Goal: Transaction & Acquisition: Purchase product/service

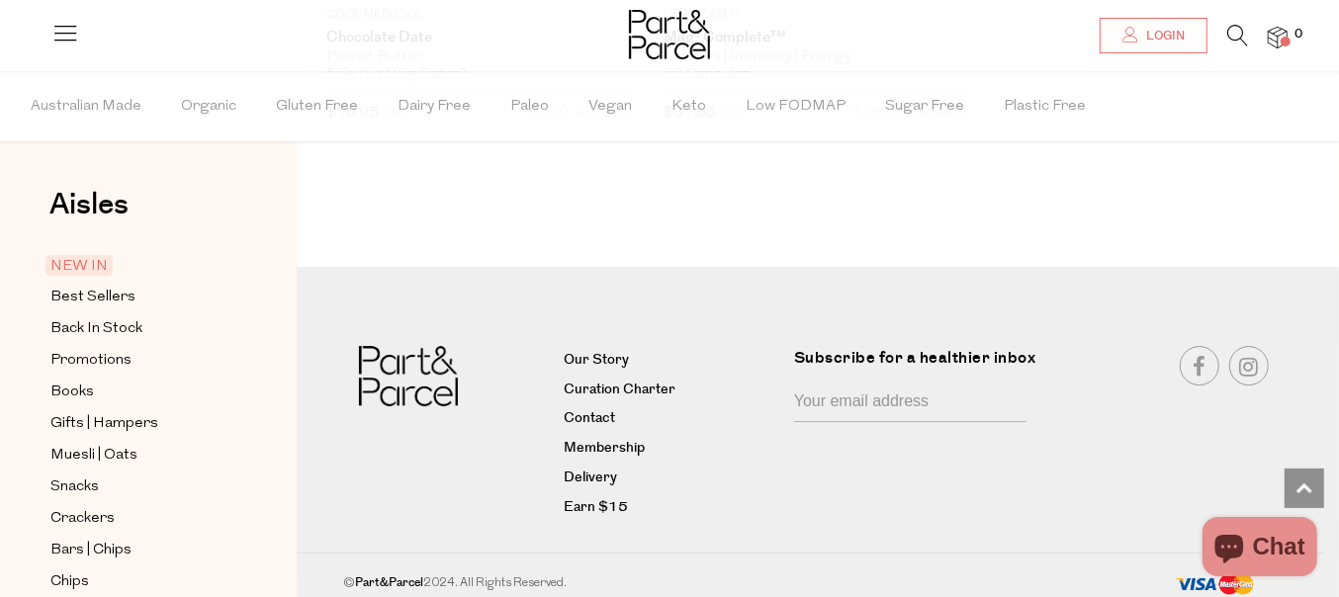
scroll to position [3403, 0]
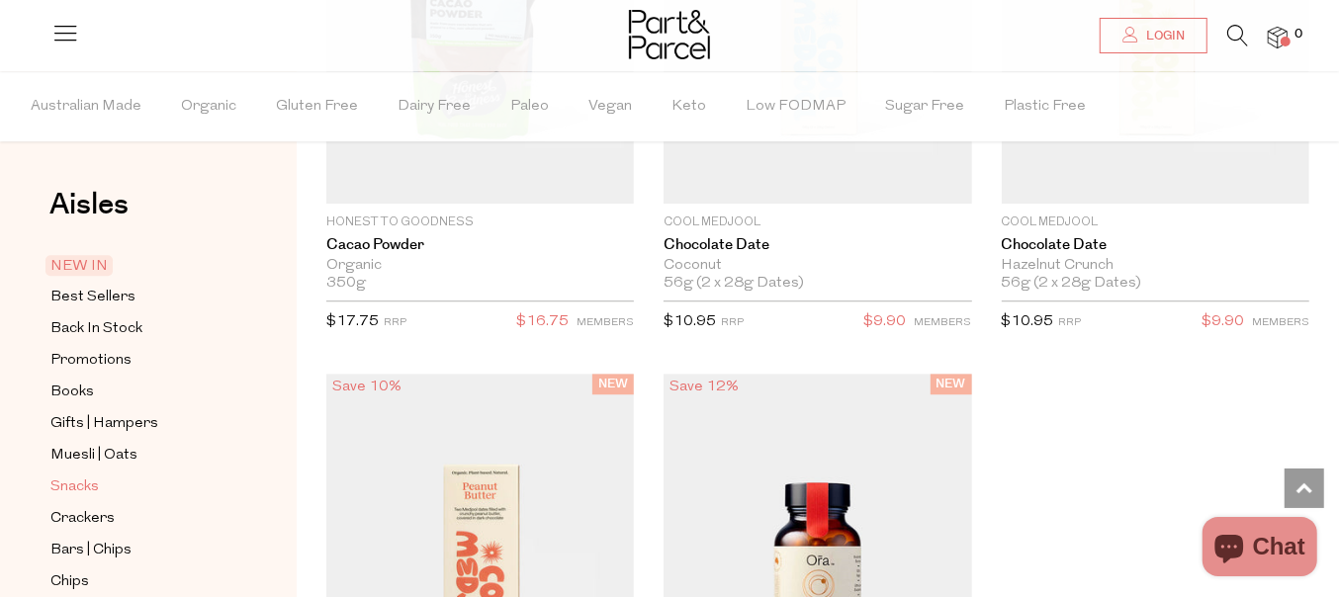
click at [73, 480] on span "Snacks" at bounding box center [74, 488] width 48 height 24
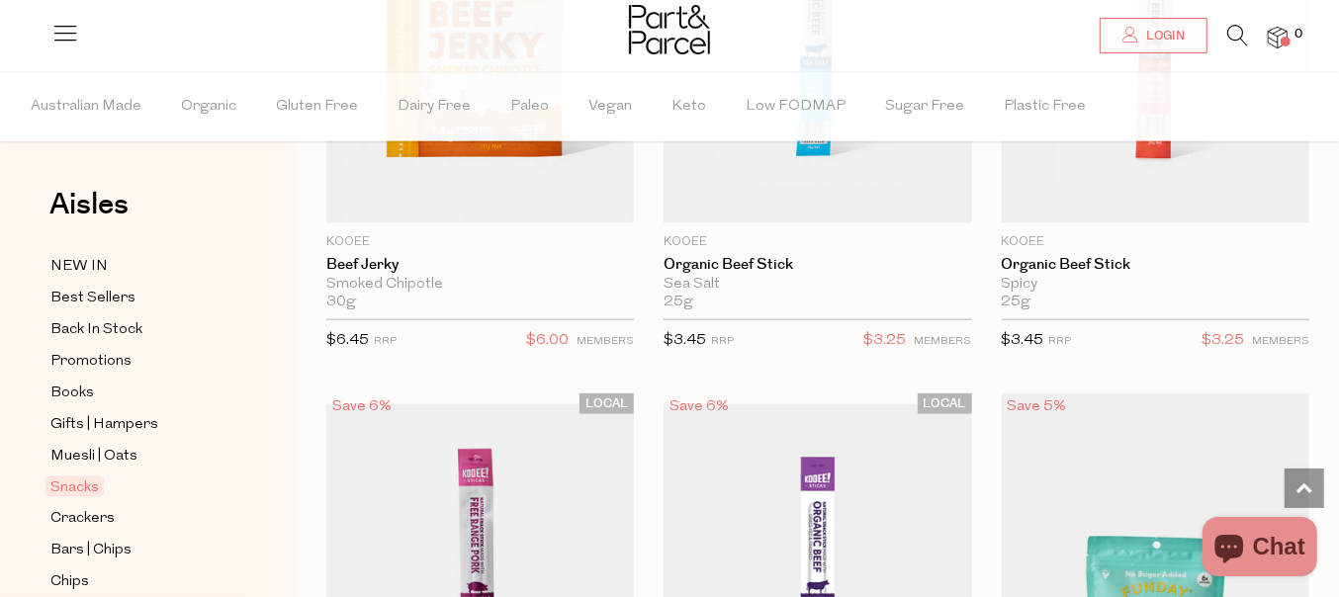
scroll to position [1607, 0]
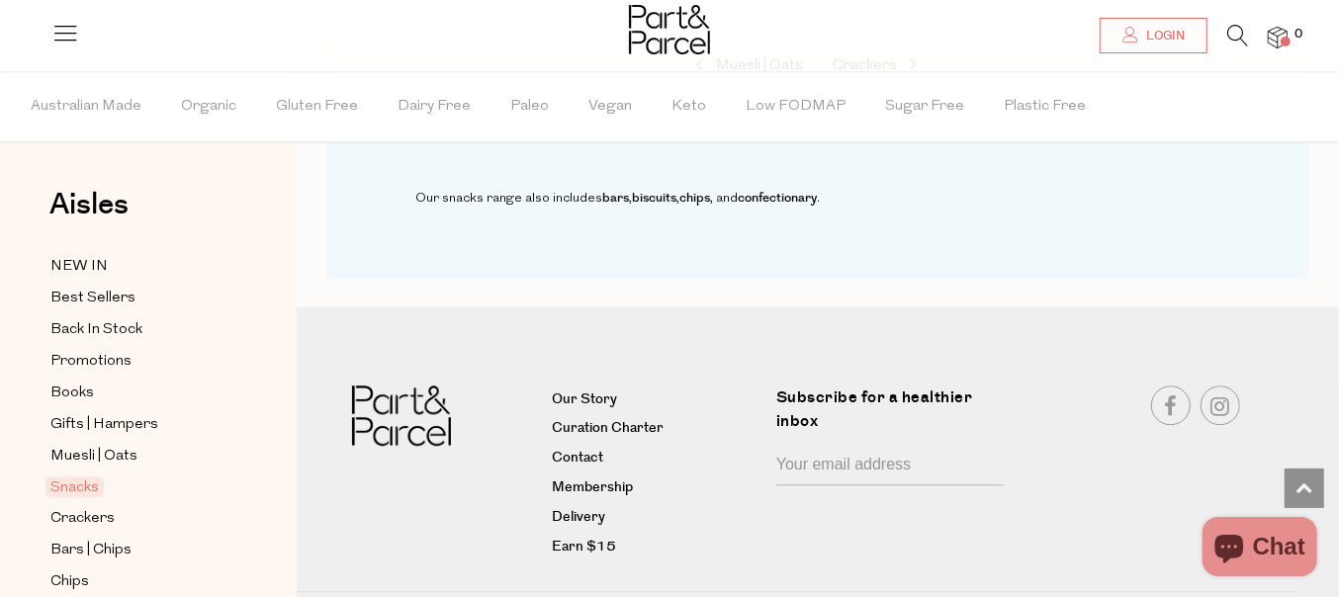
scroll to position [12626, 0]
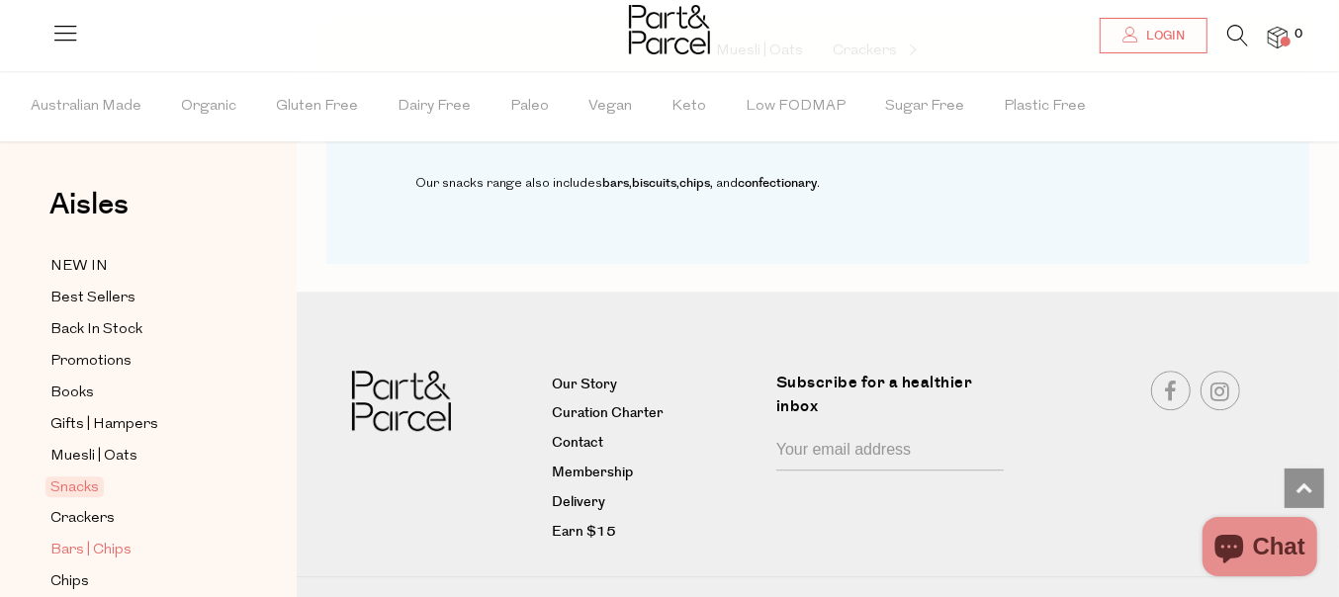
click at [94, 539] on span "Bars | Chips" at bounding box center [90, 551] width 81 height 24
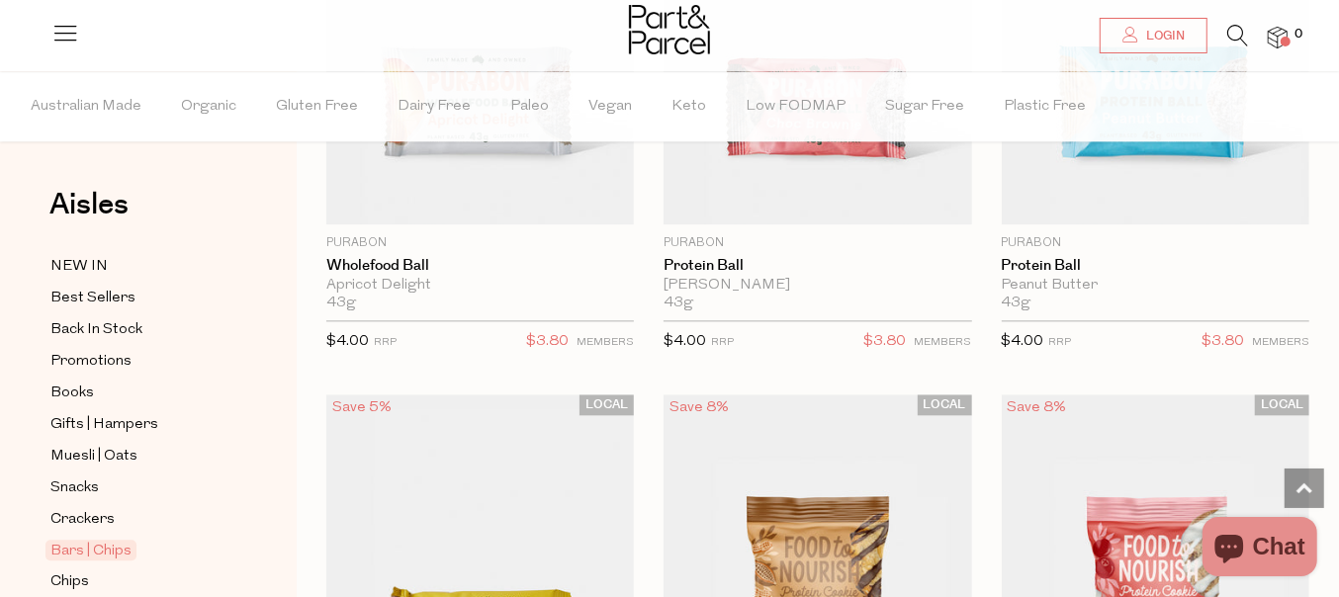
scroll to position [7913, 0]
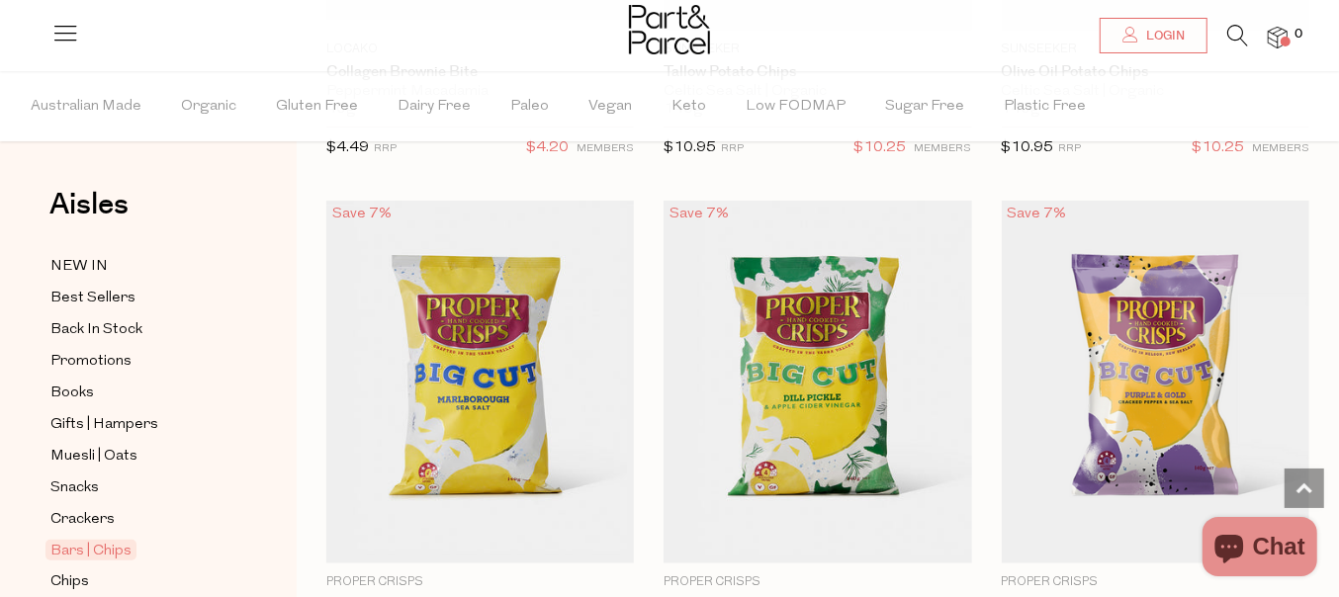
scroll to position [10262, 0]
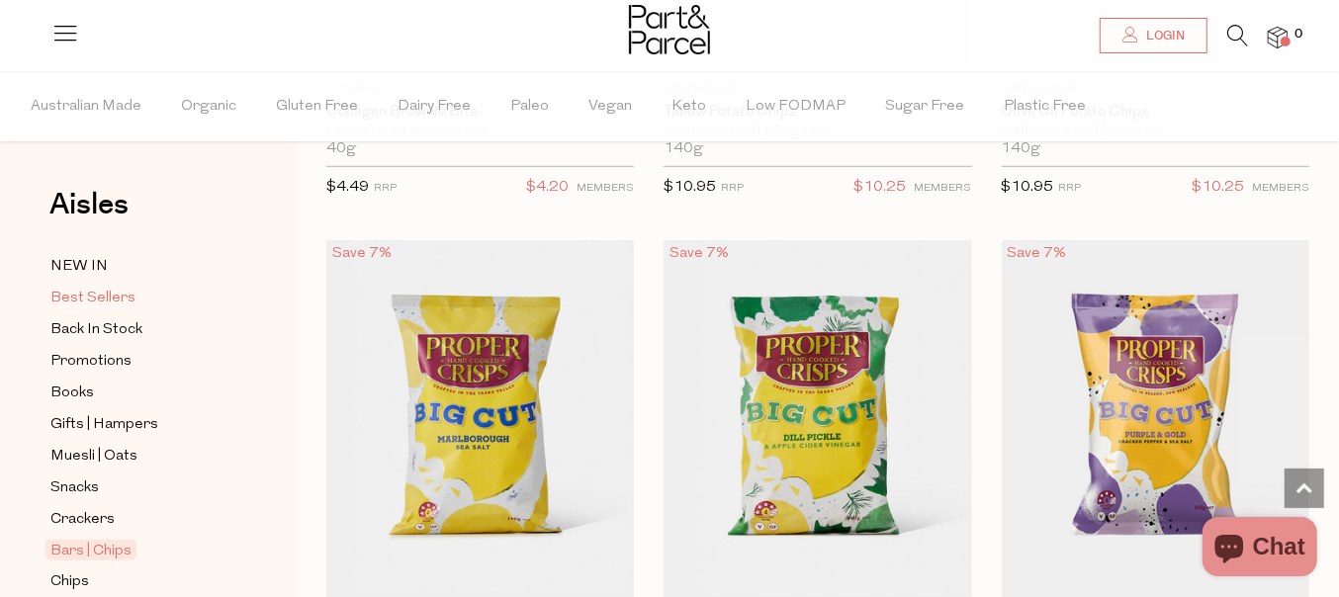
click at [96, 299] on span "Best Sellers" at bounding box center [92, 299] width 85 height 24
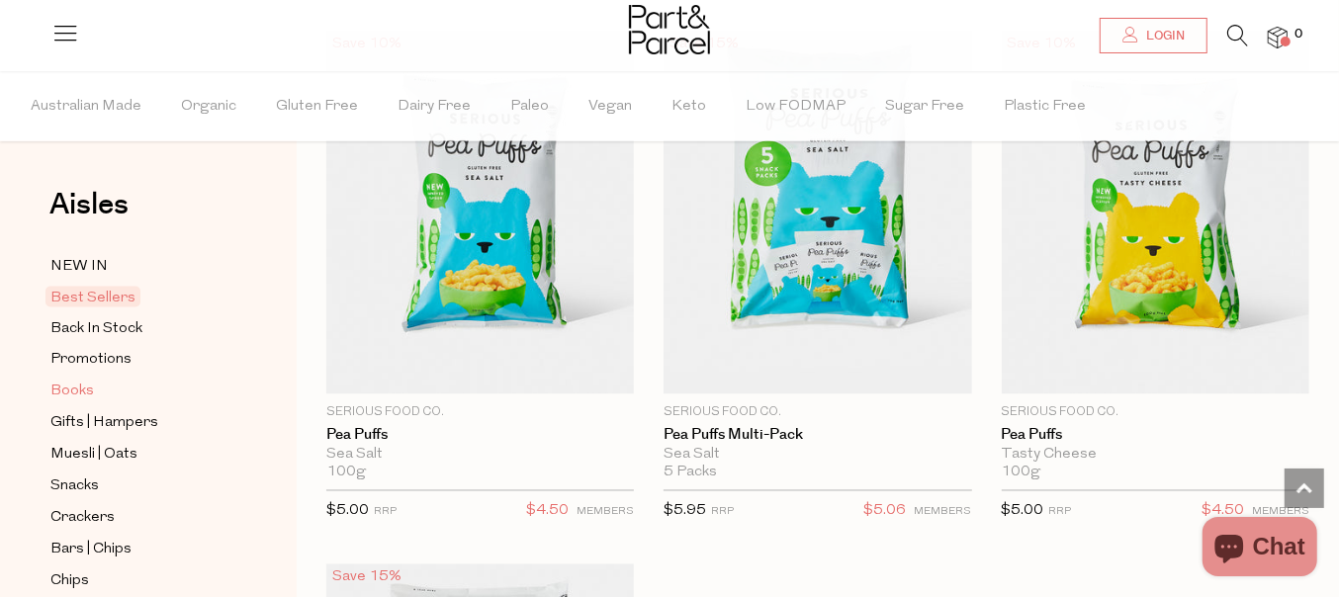
scroll to position [247, 0]
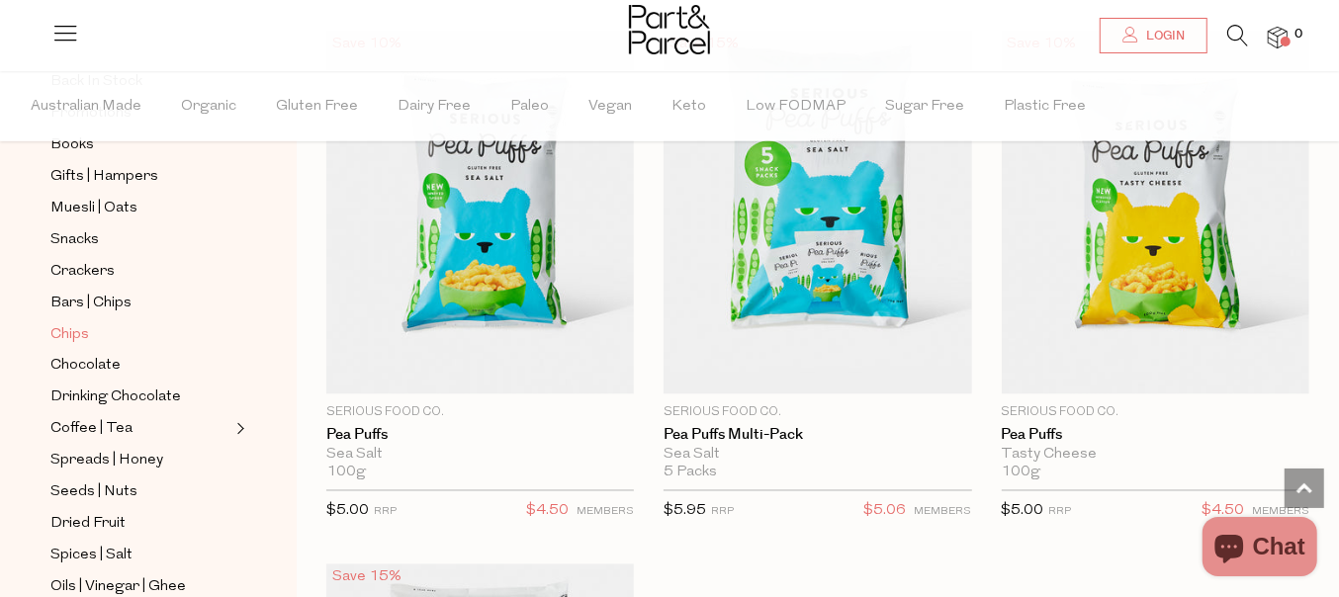
click at [68, 330] on span "Chips" at bounding box center [69, 335] width 39 height 24
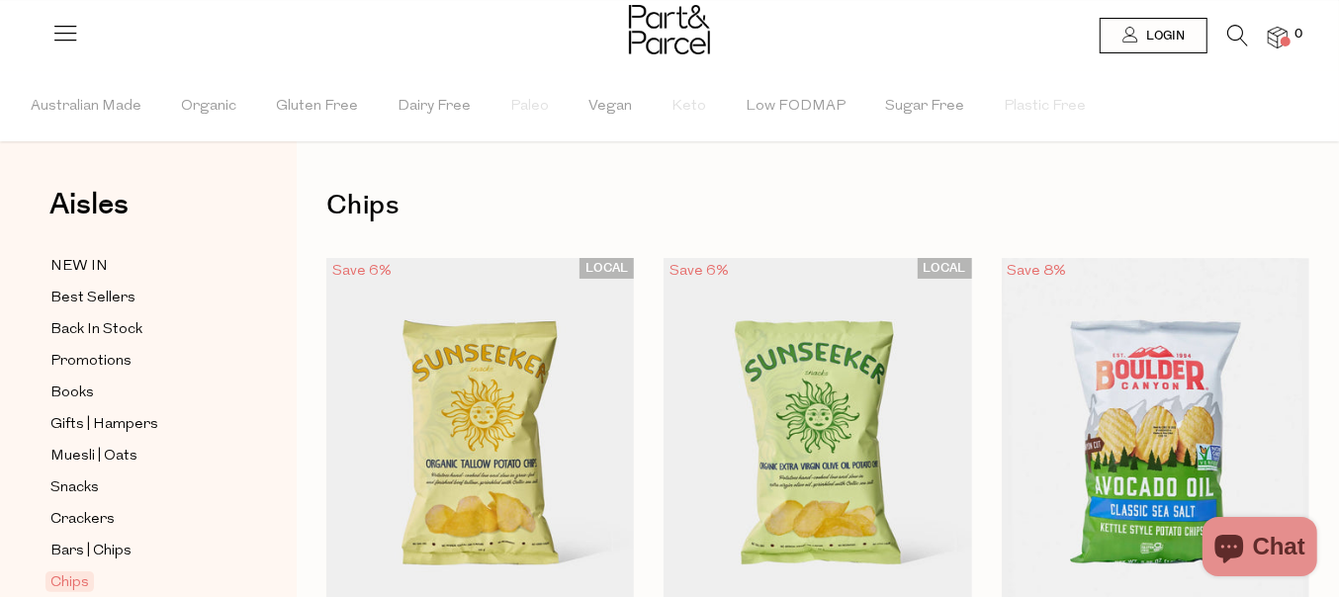
scroll to position [247, 0]
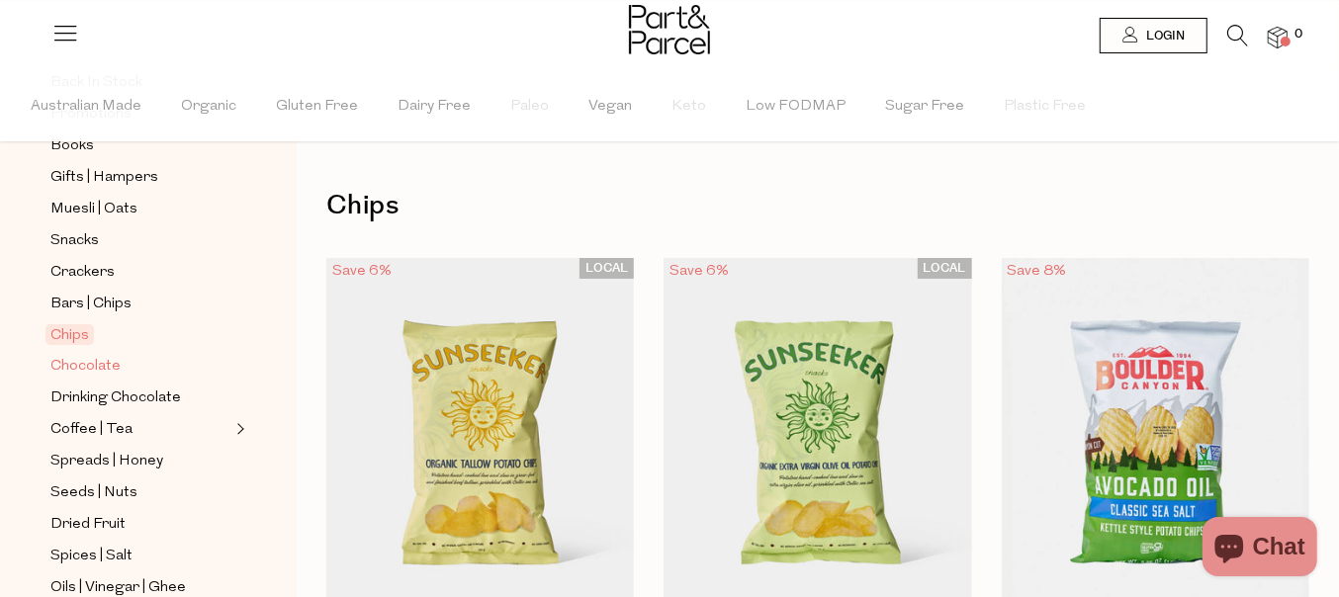
click at [81, 355] on span "Chocolate" at bounding box center [85, 367] width 70 height 24
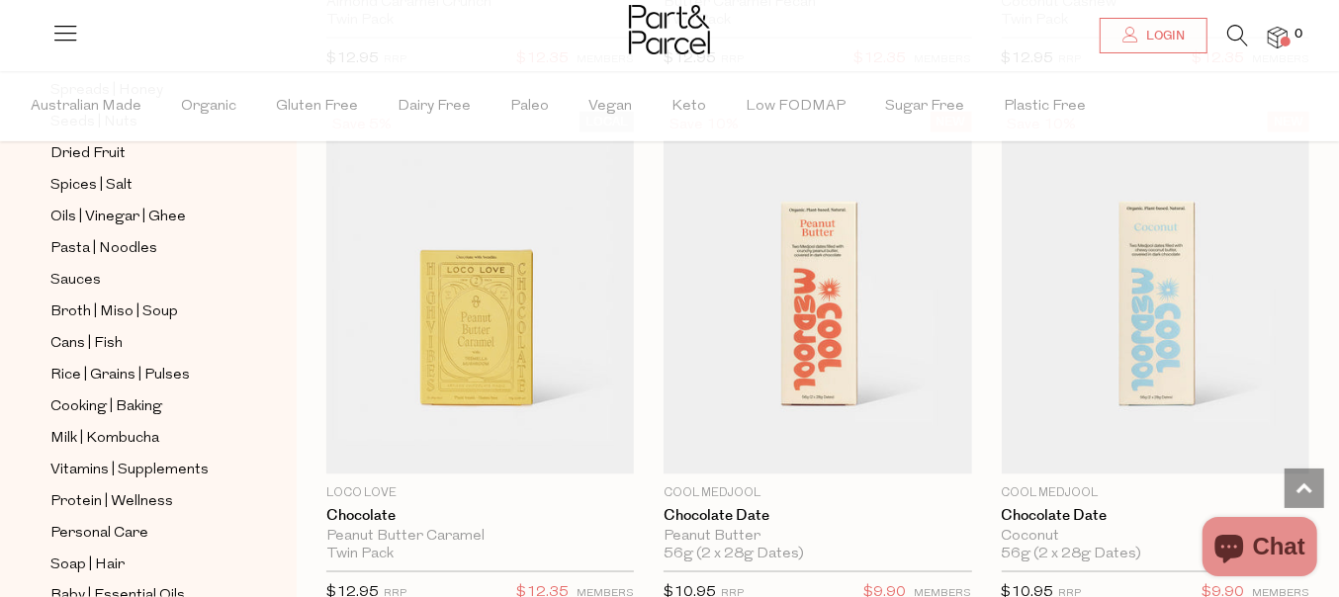
scroll to position [1360, 0]
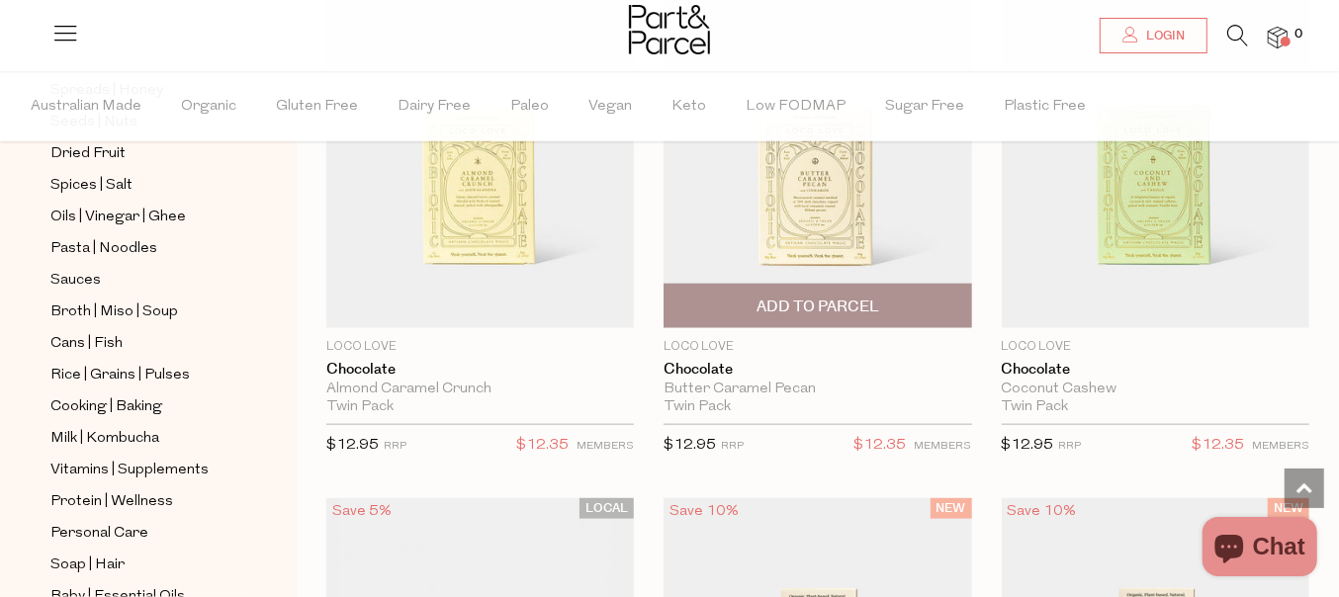
click at [825, 209] on img at bounding box center [818, 146] width 308 height 364
